Goal: Task Accomplishment & Management: Use online tool/utility

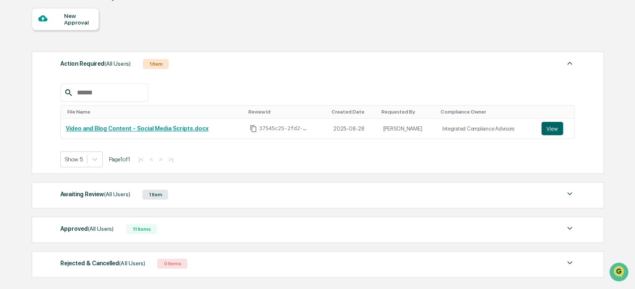
scroll to position [83, 0]
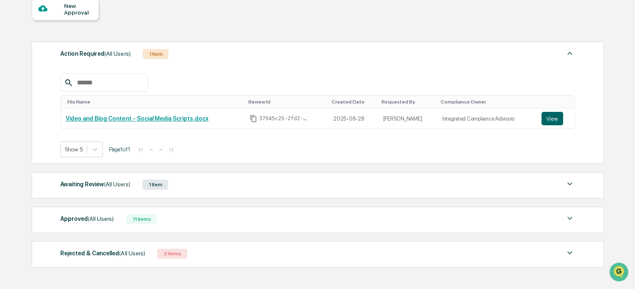
click at [113, 184] on span "(All Users)" at bounding box center [117, 184] width 26 height 7
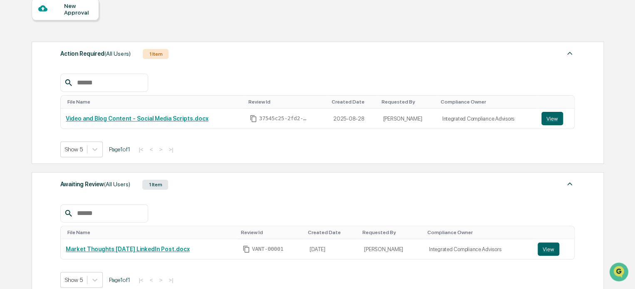
scroll to position [42, 0]
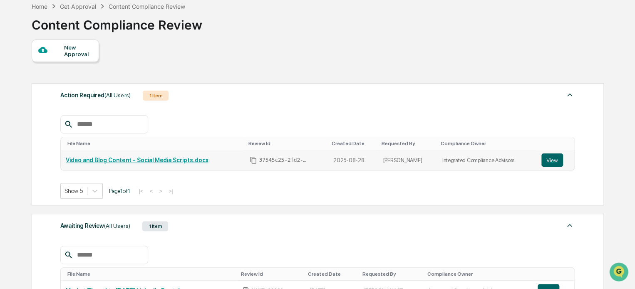
click at [178, 163] on link "Video and Blog Content - Social Media Scripts.docx" at bounding box center [137, 160] width 142 height 7
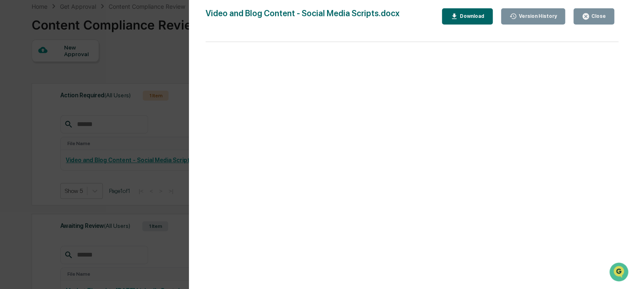
click at [600, 12] on button "Close" at bounding box center [593, 16] width 41 height 16
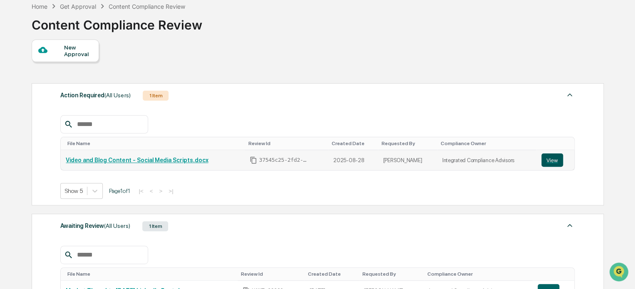
click at [548, 163] on button "View" at bounding box center [552, 159] width 22 height 13
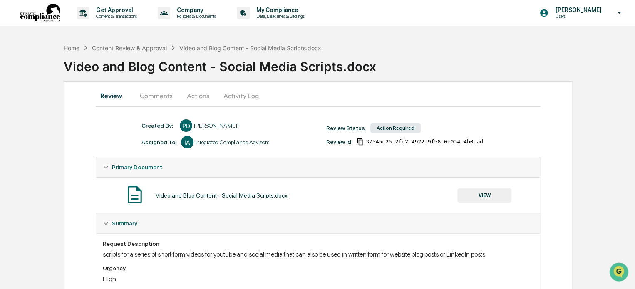
scroll to position [39, 0]
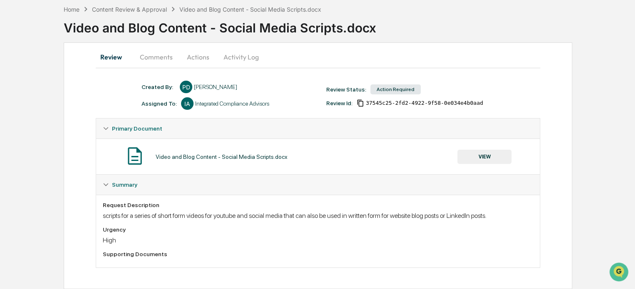
click at [149, 56] on button "Comments" at bounding box center [156, 57] width 46 height 20
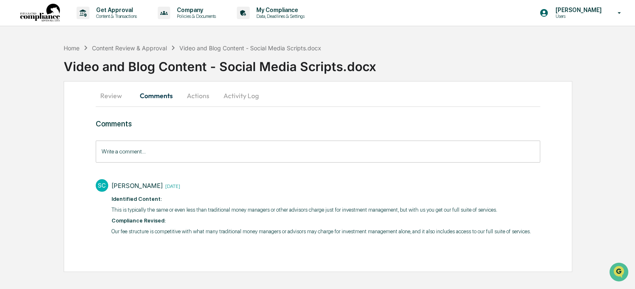
scroll to position [0, 0]
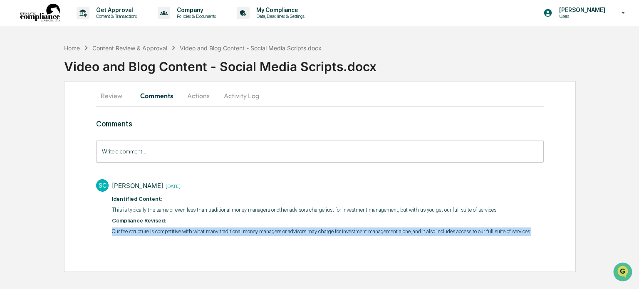
drag, startPoint x: 112, startPoint y: 230, endPoint x: 539, endPoint y: 239, distance: 427.5
click at [539, 239] on div "Comments Write a comment... Write a comment... SC [PERSON_NAME] [DATE] Identifi…" at bounding box center [319, 193] width 447 height 148
copy p "Our fee structure is competitive with what many traditional money managers or a…"
click at [197, 97] on button "Actions" at bounding box center [198, 96] width 37 height 20
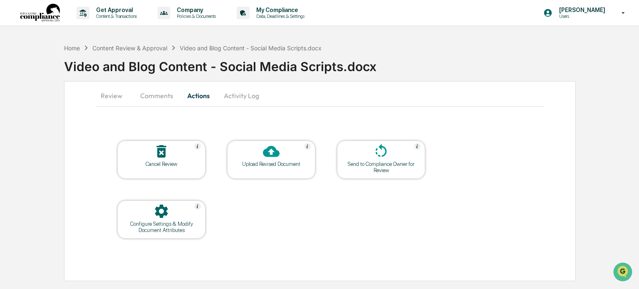
click at [158, 91] on button "Comments" at bounding box center [156, 96] width 46 height 20
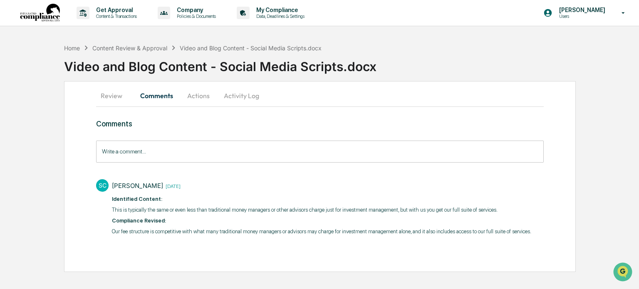
click at [203, 98] on button "Actions" at bounding box center [198, 96] width 37 height 20
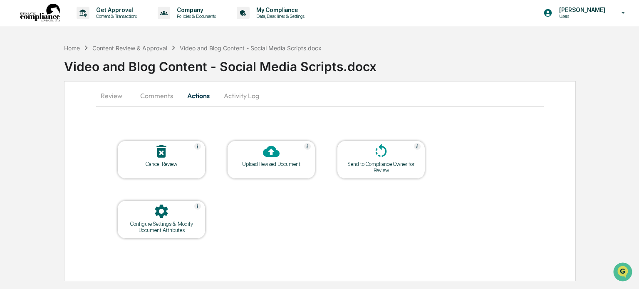
click at [270, 157] on icon at bounding box center [271, 151] width 17 height 17
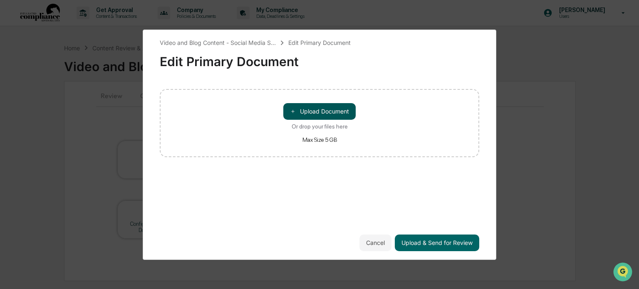
click at [325, 110] on button "＋ Upload Document" at bounding box center [319, 111] width 72 height 17
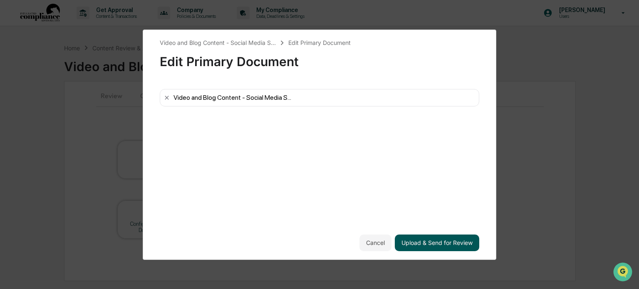
click at [436, 242] on button "Upload & Send for Review" at bounding box center [437, 243] width 84 height 17
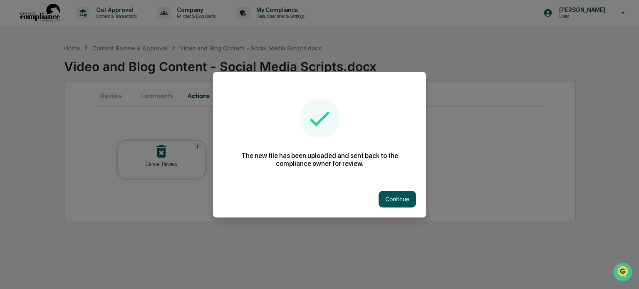
click at [407, 202] on button "Continue" at bounding box center [396, 199] width 37 height 17
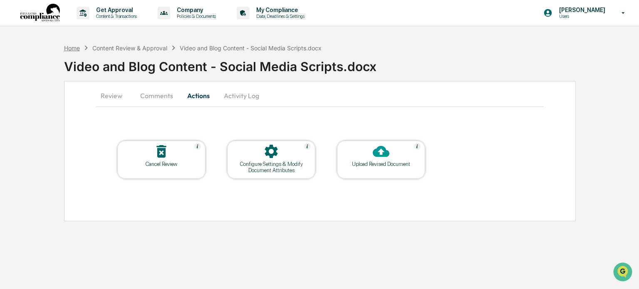
click at [76, 44] on div "Home" at bounding box center [72, 47] width 16 height 7
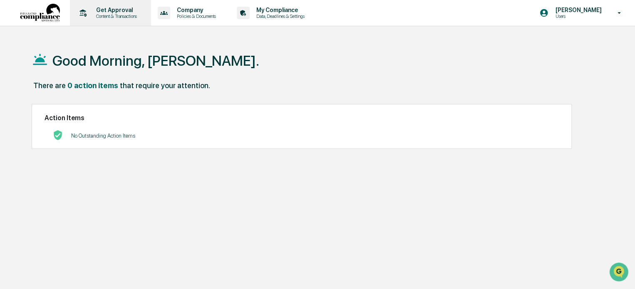
click at [105, 9] on p "Get Approval" at bounding box center [115, 10] width 52 height 7
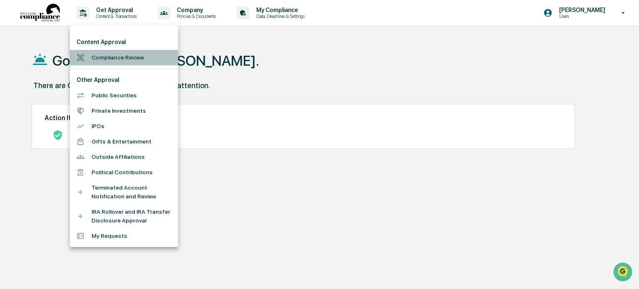
click at [121, 57] on li "Compliance Review" at bounding box center [124, 57] width 108 height 15
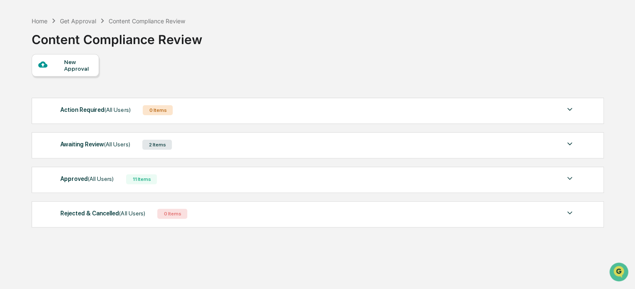
scroll to position [40, 0]
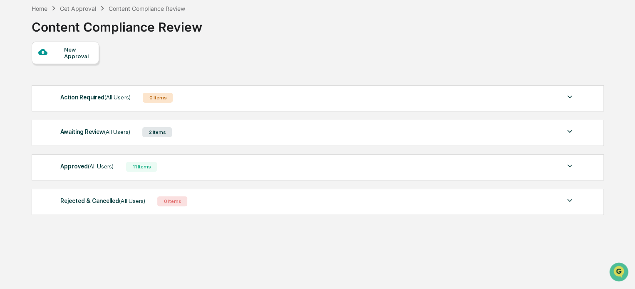
click at [120, 131] on span "(All Users)" at bounding box center [117, 131] width 26 height 7
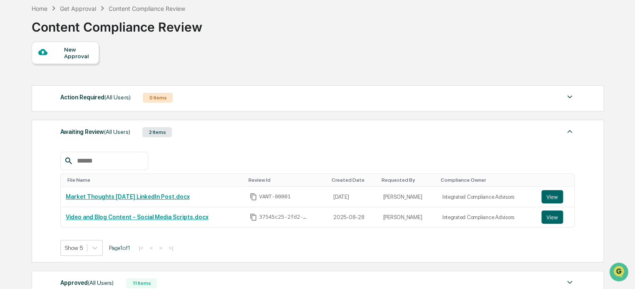
click at [120, 131] on span "(All Users)" at bounding box center [117, 131] width 26 height 7
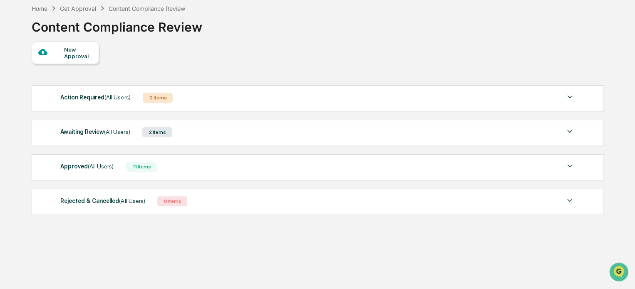
click at [94, 167] on span "(All Users)" at bounding box center [101, 166] width 26 height 7
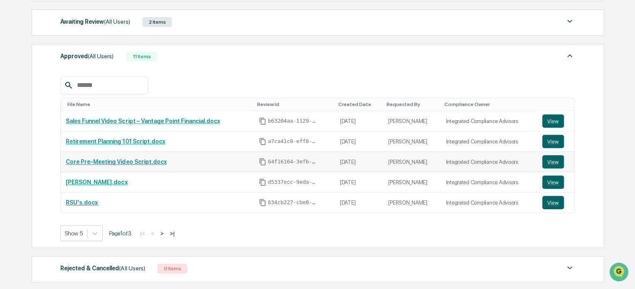
scroll to position [164, 0]
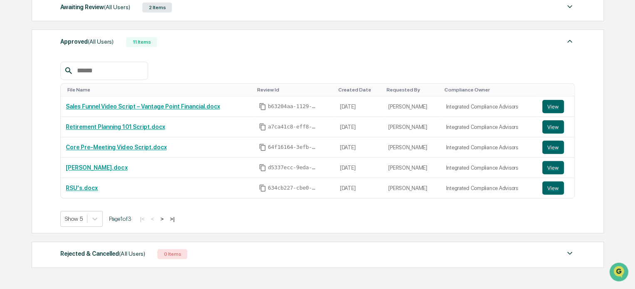
click at [166, 217] on button ">" at bounding box center [162, 218] width 8 height 7
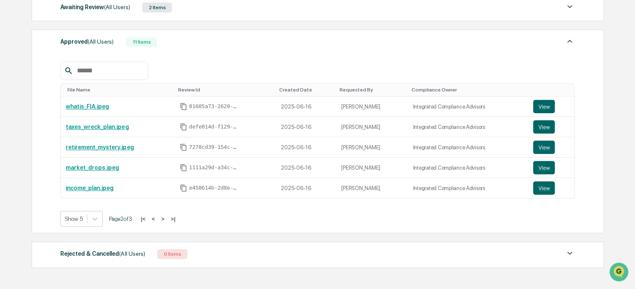
click at [148, 219] on button "|<" at bounding box center [143, 218] width 10 height 7
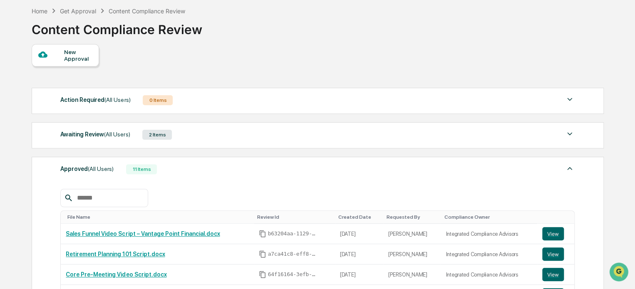
scroll to position [0, 0]
